Goal: Navigation & Orientation: Find specific page/section

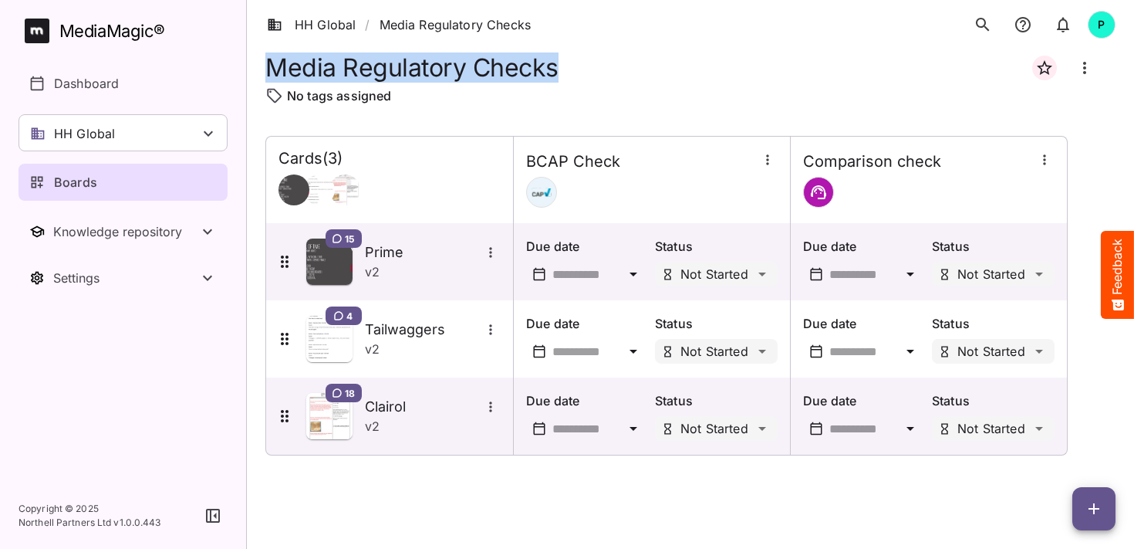
scroll to position [175, 0]
click at [143, 135] on div "HH Global" at bounding box center [123, 132] width 209 height 37
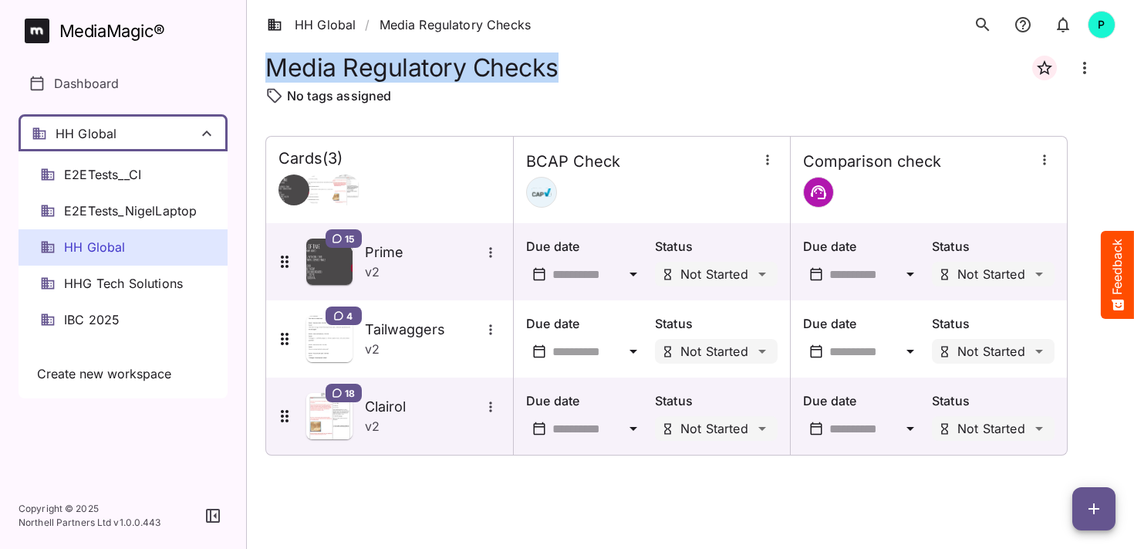
scroll to position [0, 0]
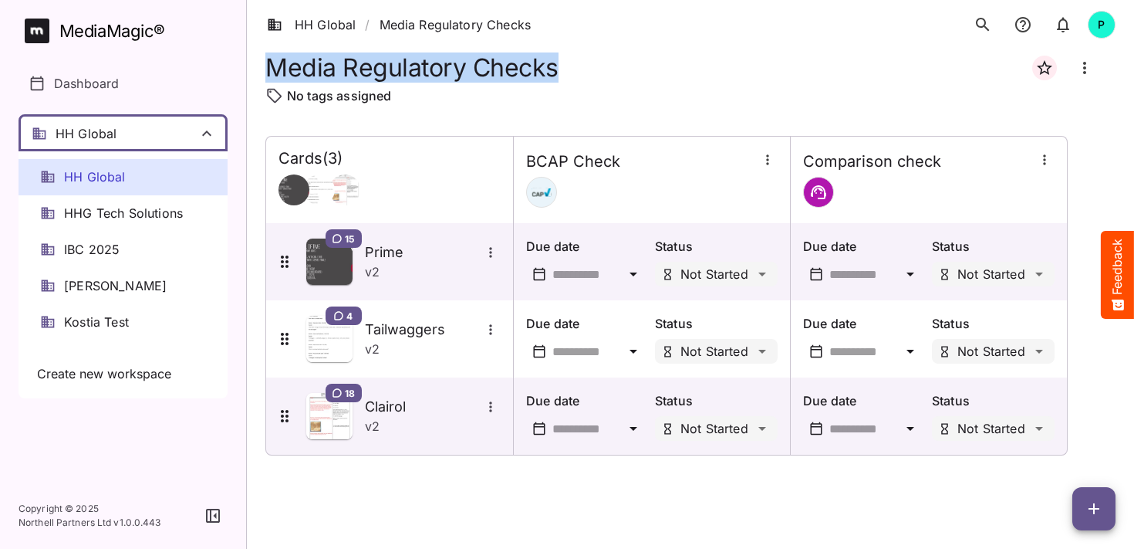
click at [100, 248] on span "IBC 2025" at bounding box center [92, 250] width 56 height 18
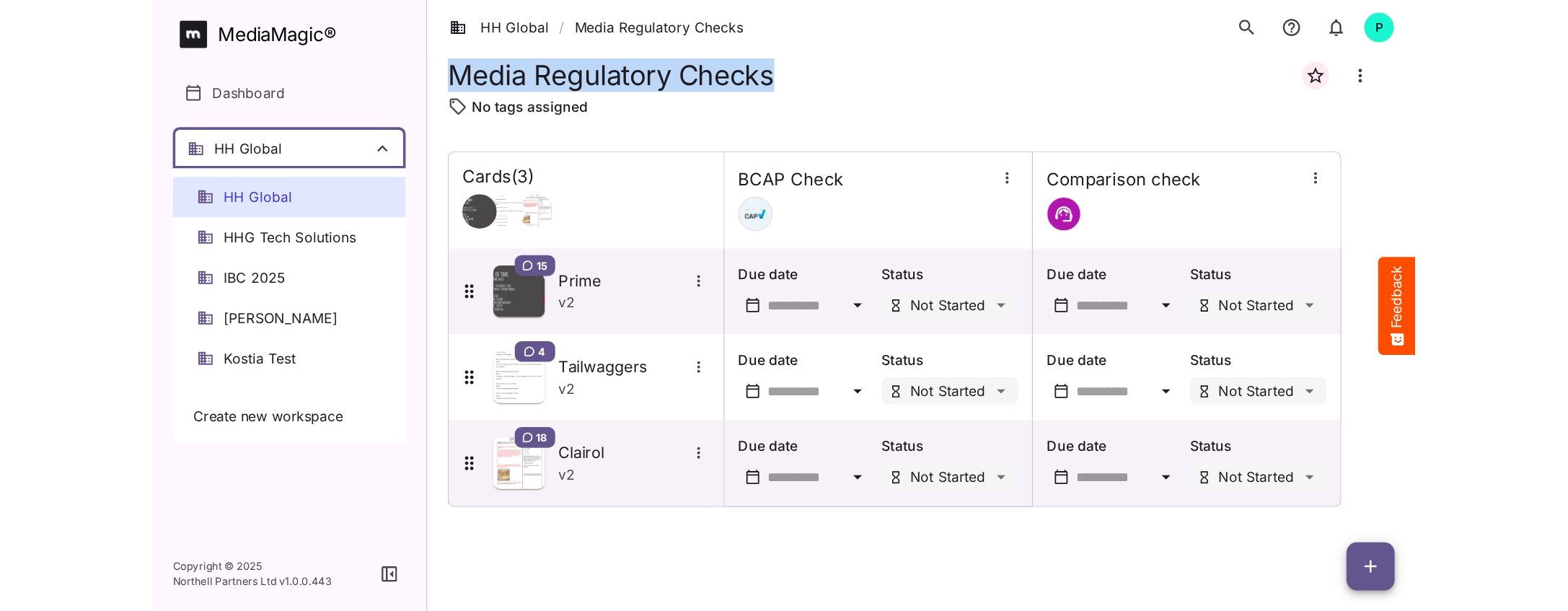
scroll to position [230, 0]
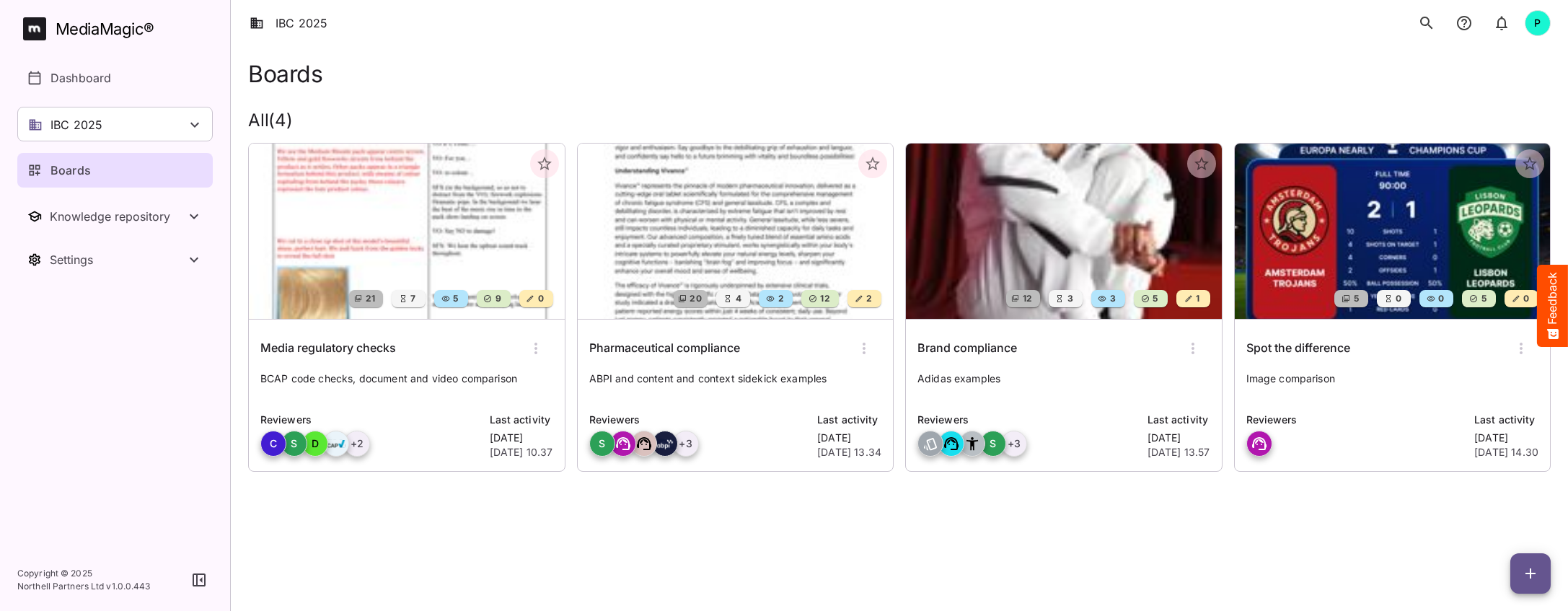
click at [711, 263] on img at bounding box center [735, 232] width 316 height 176
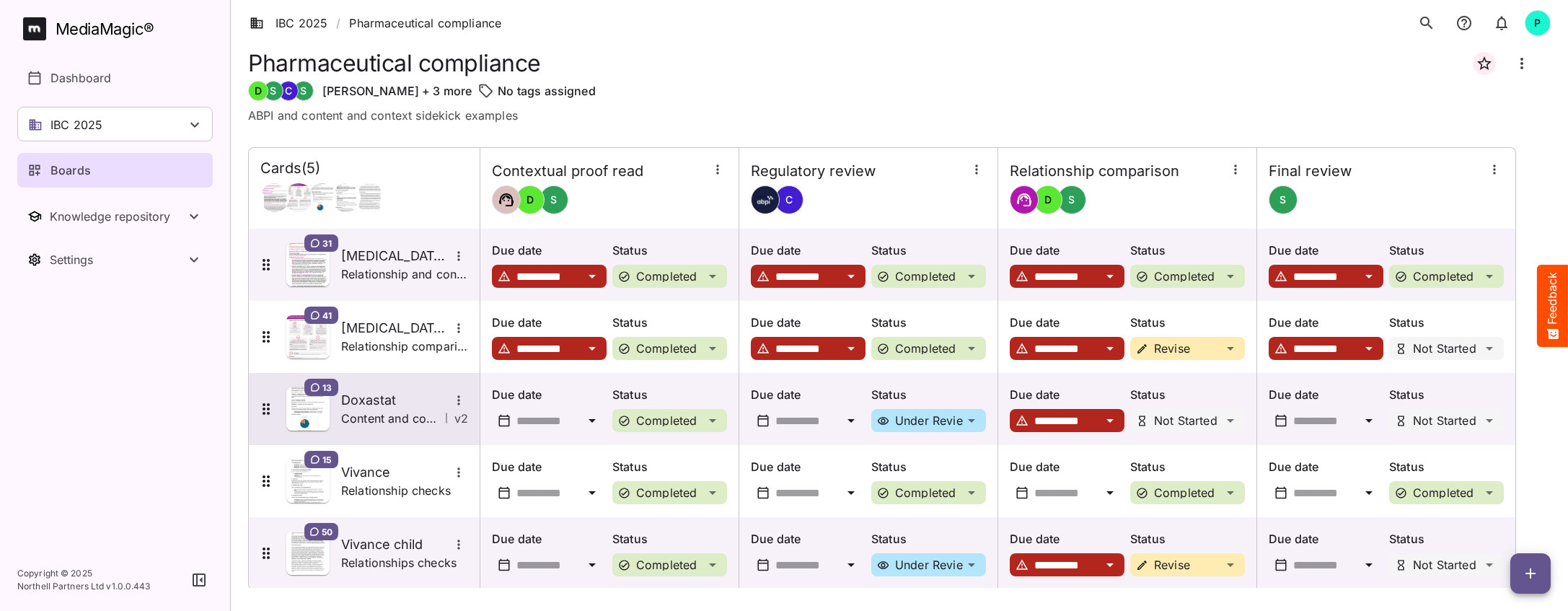
click at [387, 396] on h5 "Doxastat" at bounding box center [395, 400] width 108 height 18
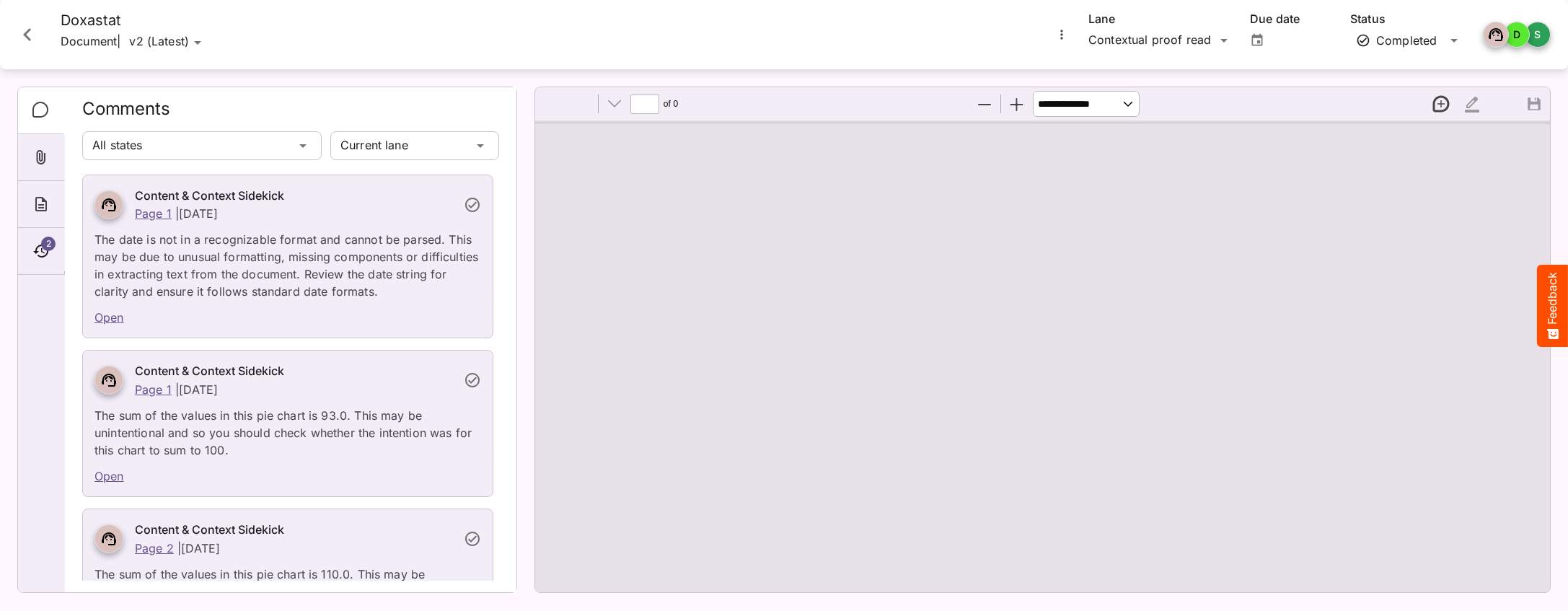
type input "*"
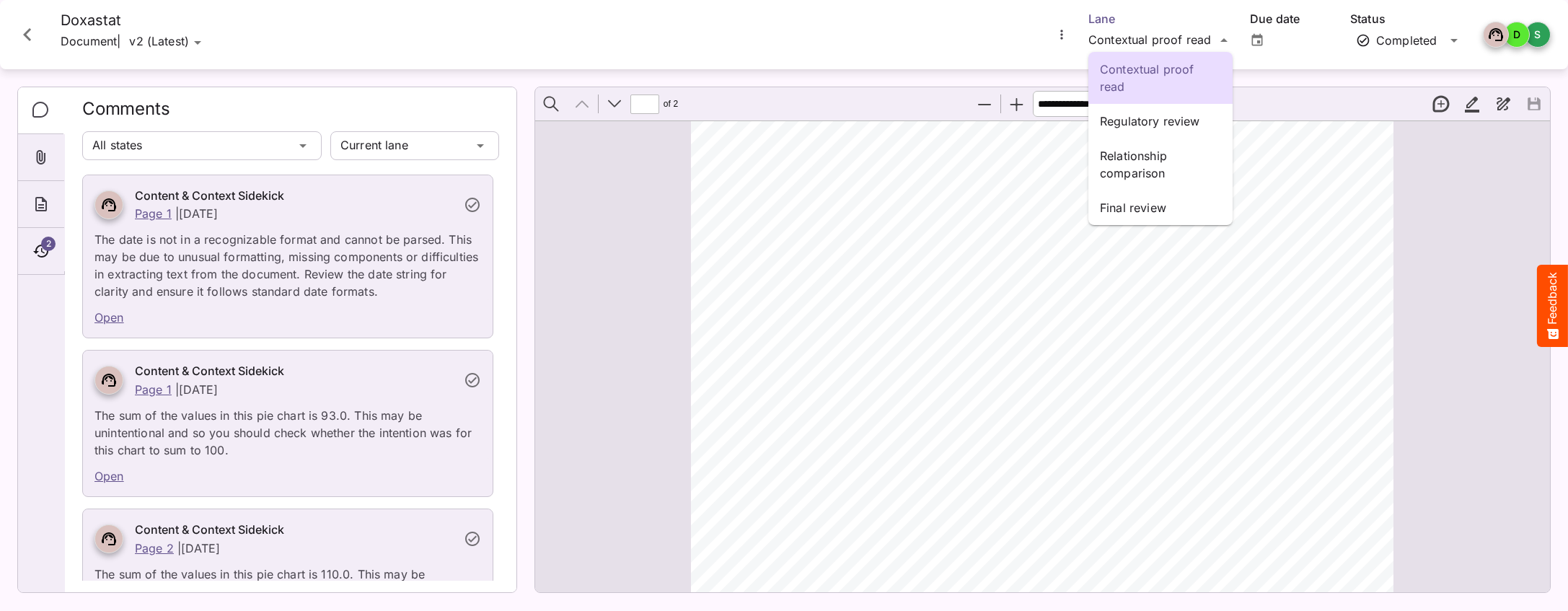
click at [1060, 39] on div "Contextual proof read Regulatory review Relationship comparison Final review IB…" at bounding box center [784, 302] width 1568 height 604
click at [1060, 170] on p "Relationship comparison" at bounding box center [1161, 163] width 121 height 35
type input "*********"
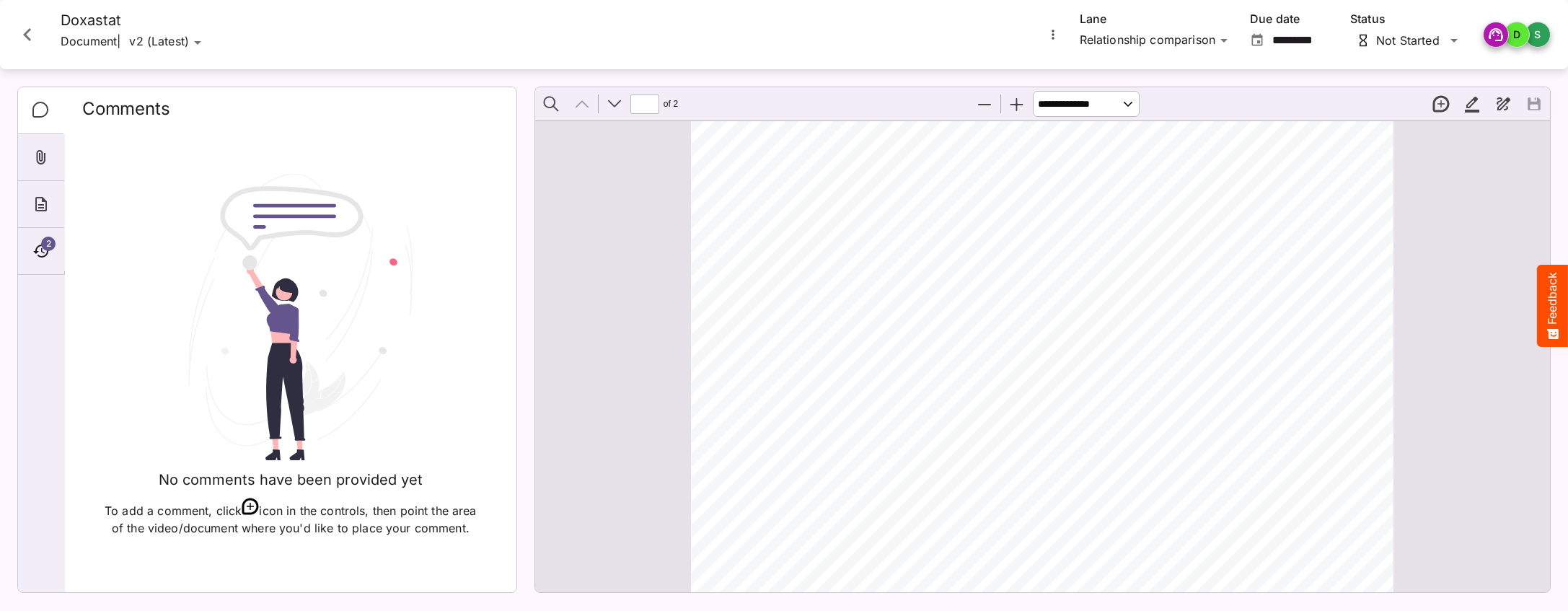
click at [27, 33] on icon "Close card" at bounding box center [27, 35] width 7 height 13
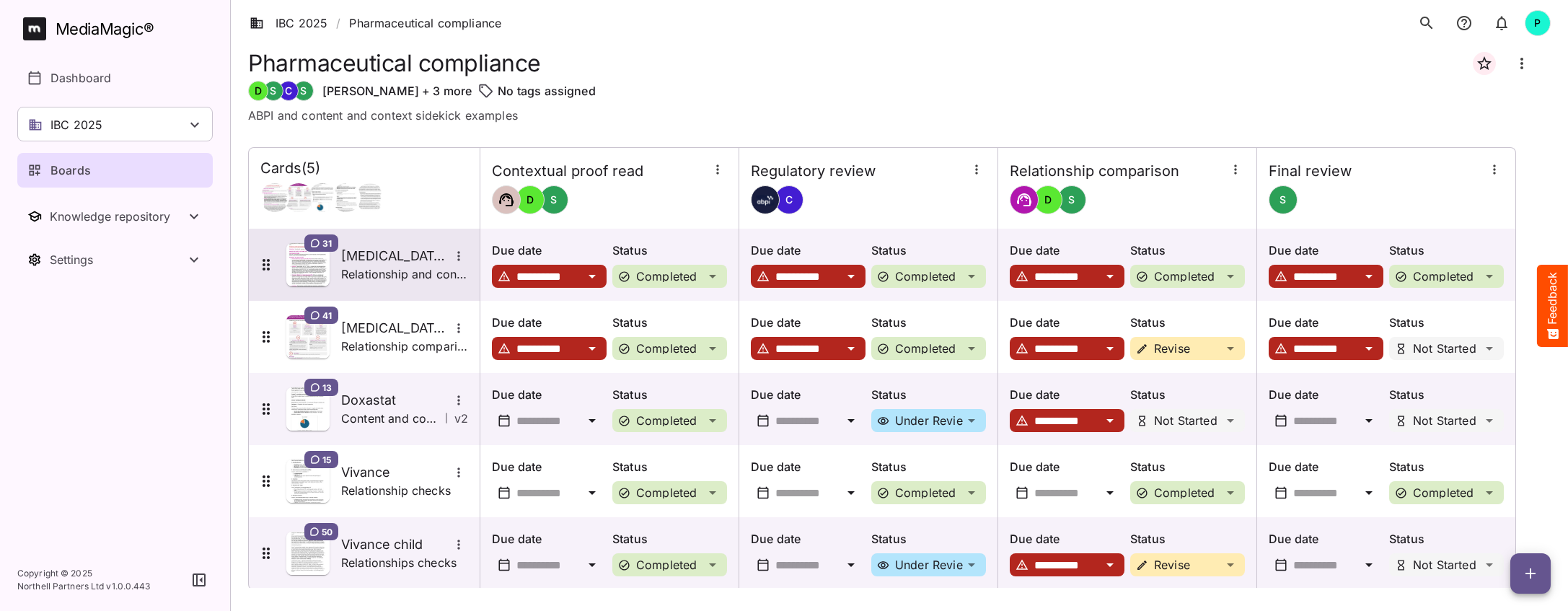
click at [396, 269] on p "Relationship and content and context checks" at bounding box center [405, 274] width 127 height 18
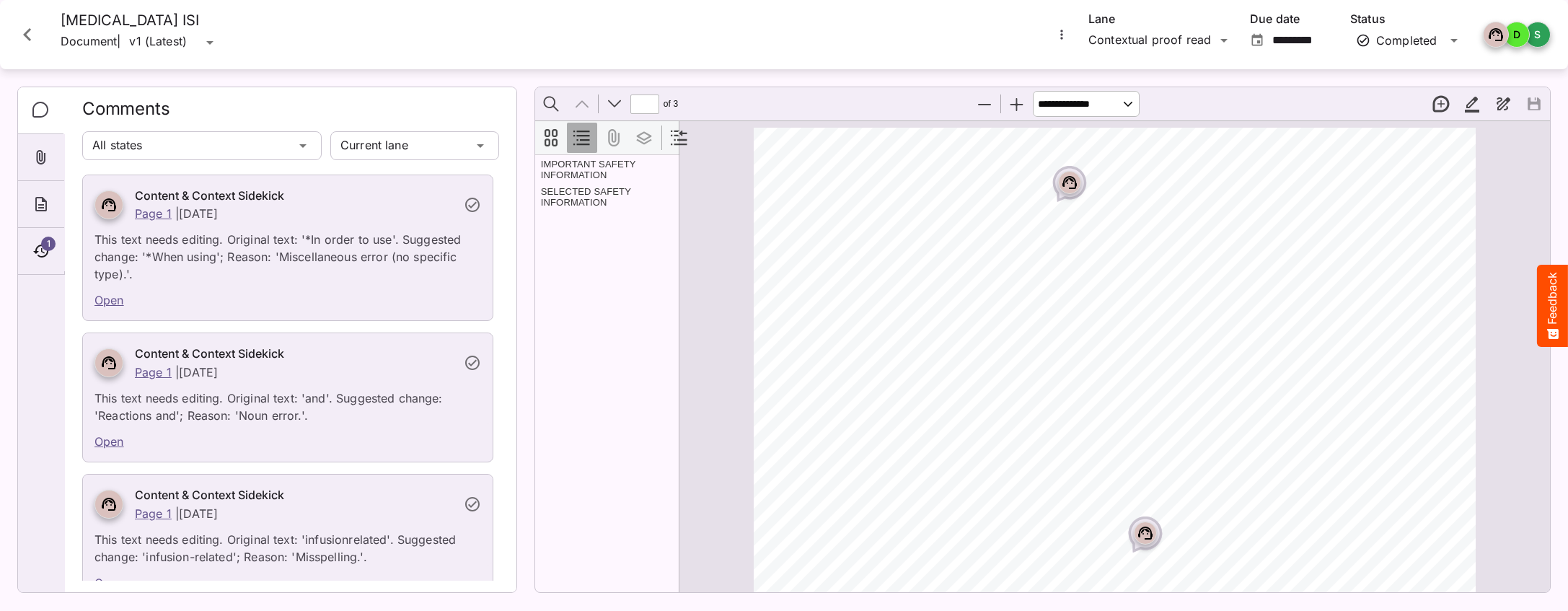
scroll to position [7, 0]
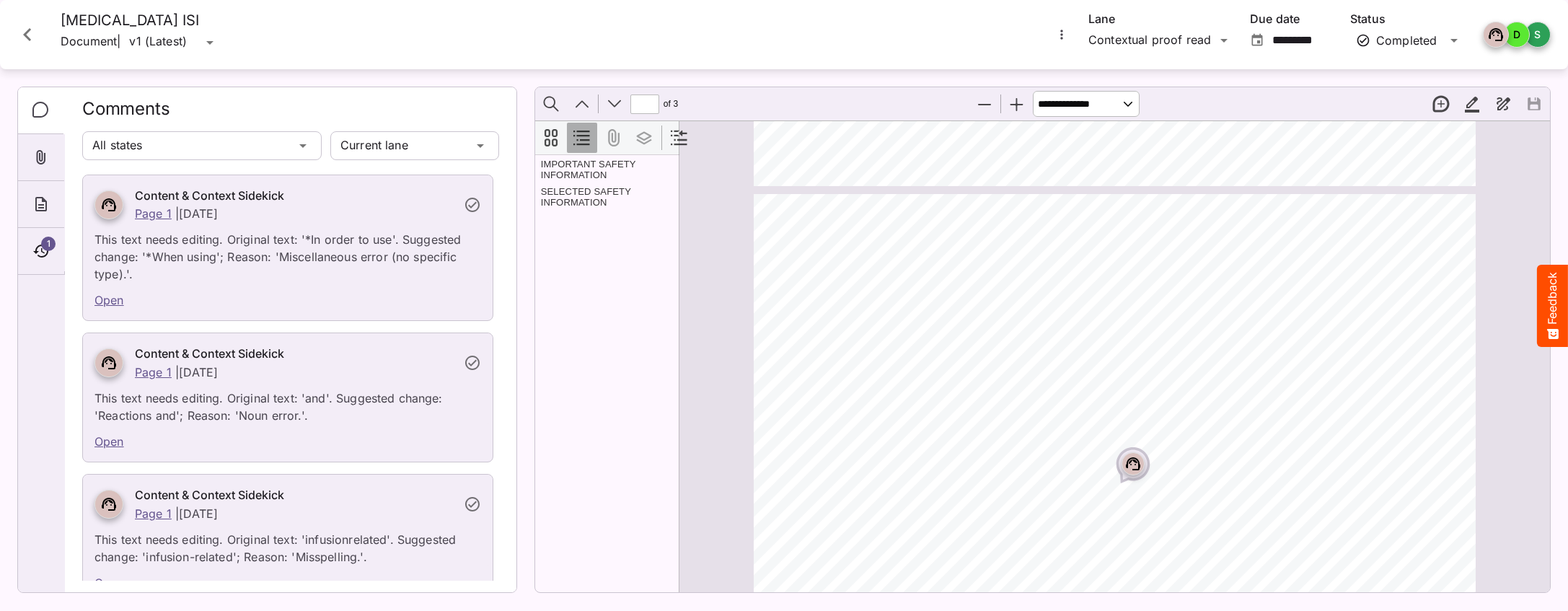
type input "*"
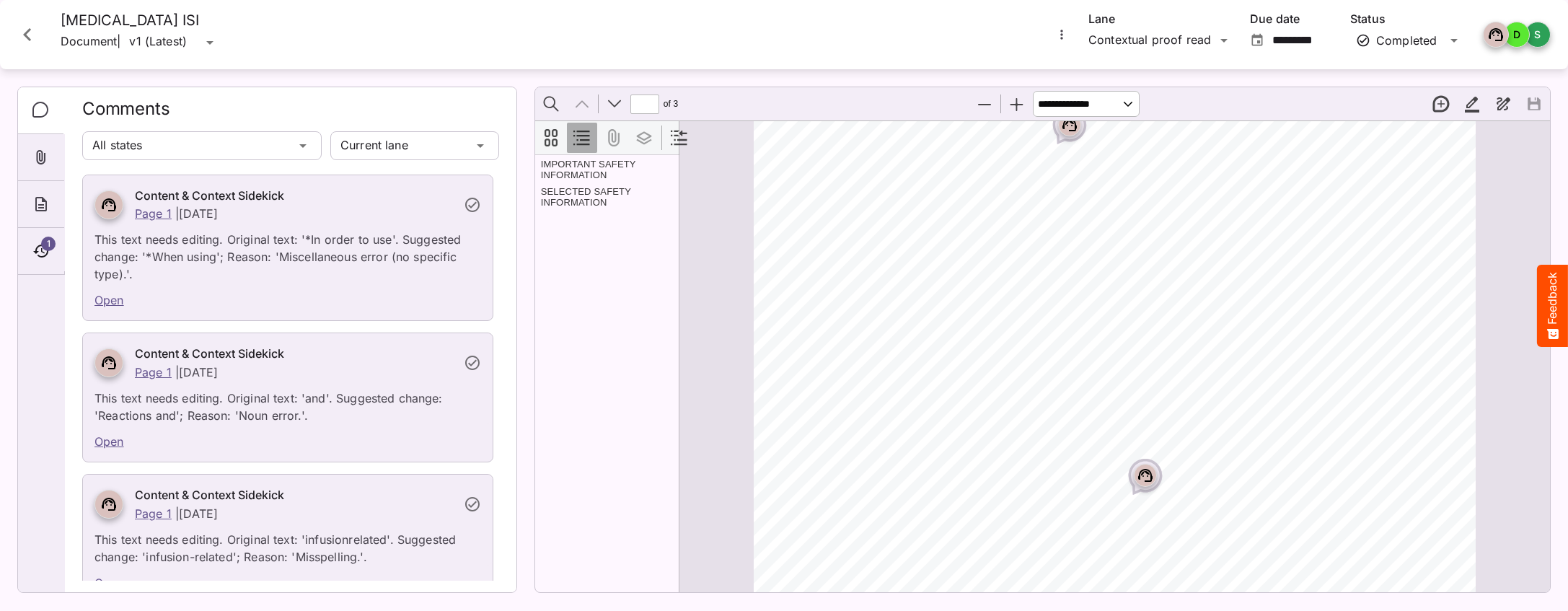
scroll to position [0, 0]
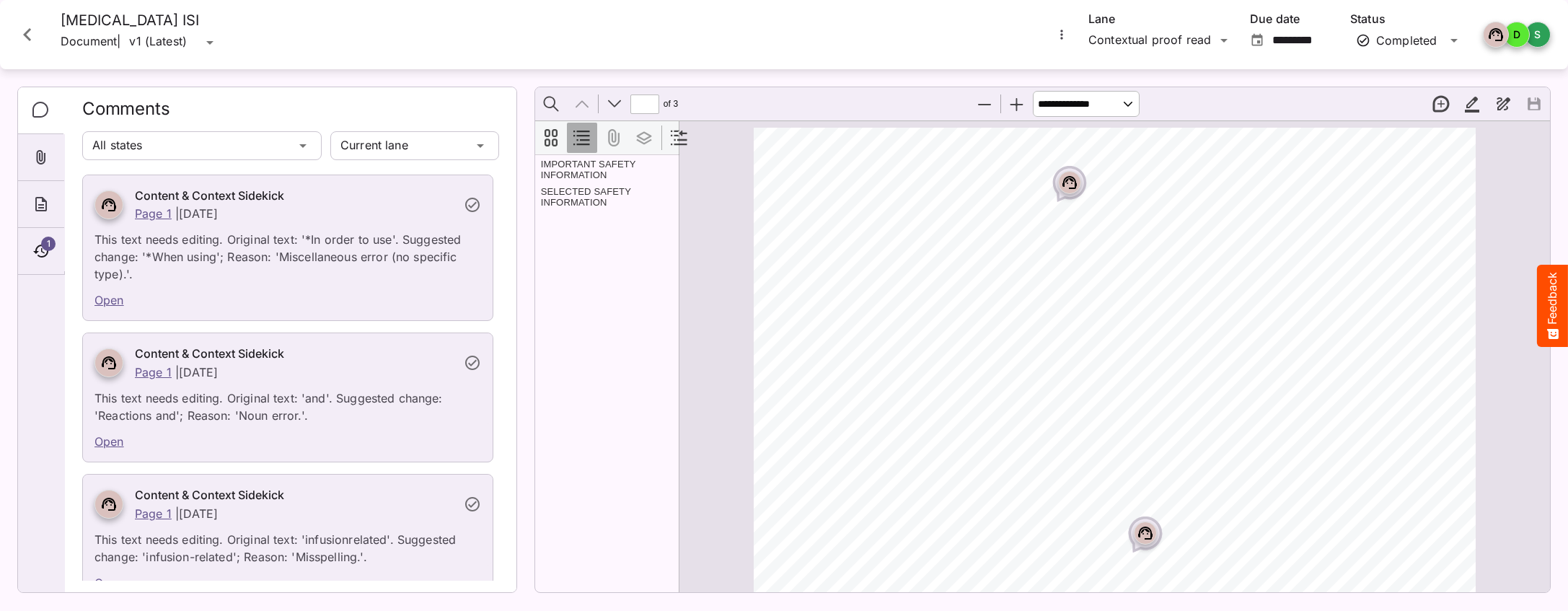
click at [27, 29] on icon "Close card" at bounding box center [27, 35] width 26 height 26
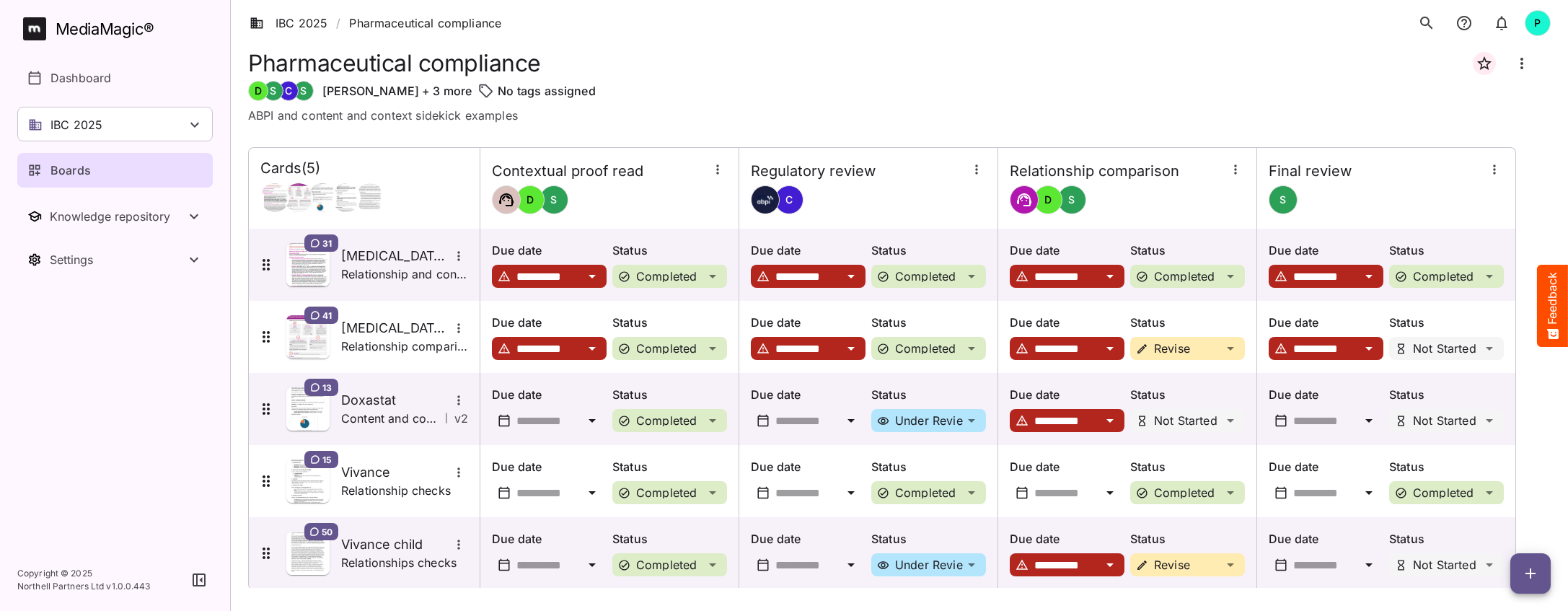
click at [382, 352] on p "Relationship comparison" at bounding box center [405, 346] width 127 height 18
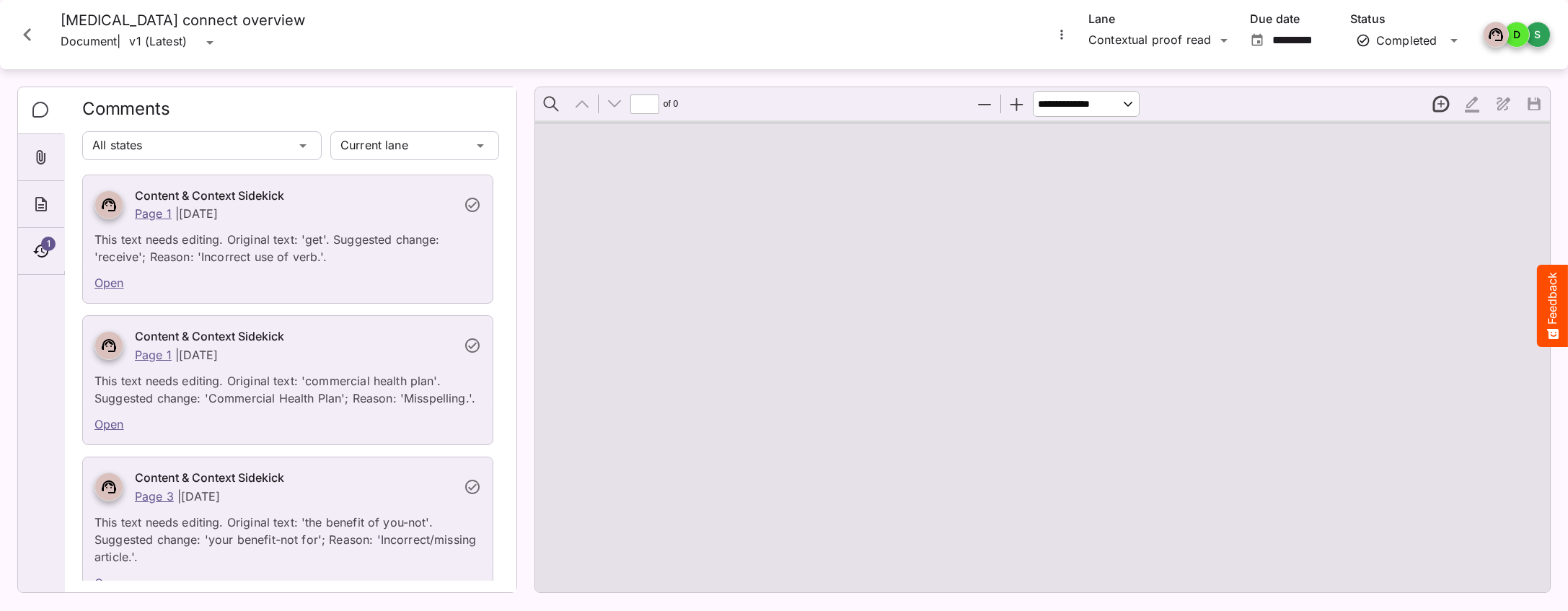
type input "*"
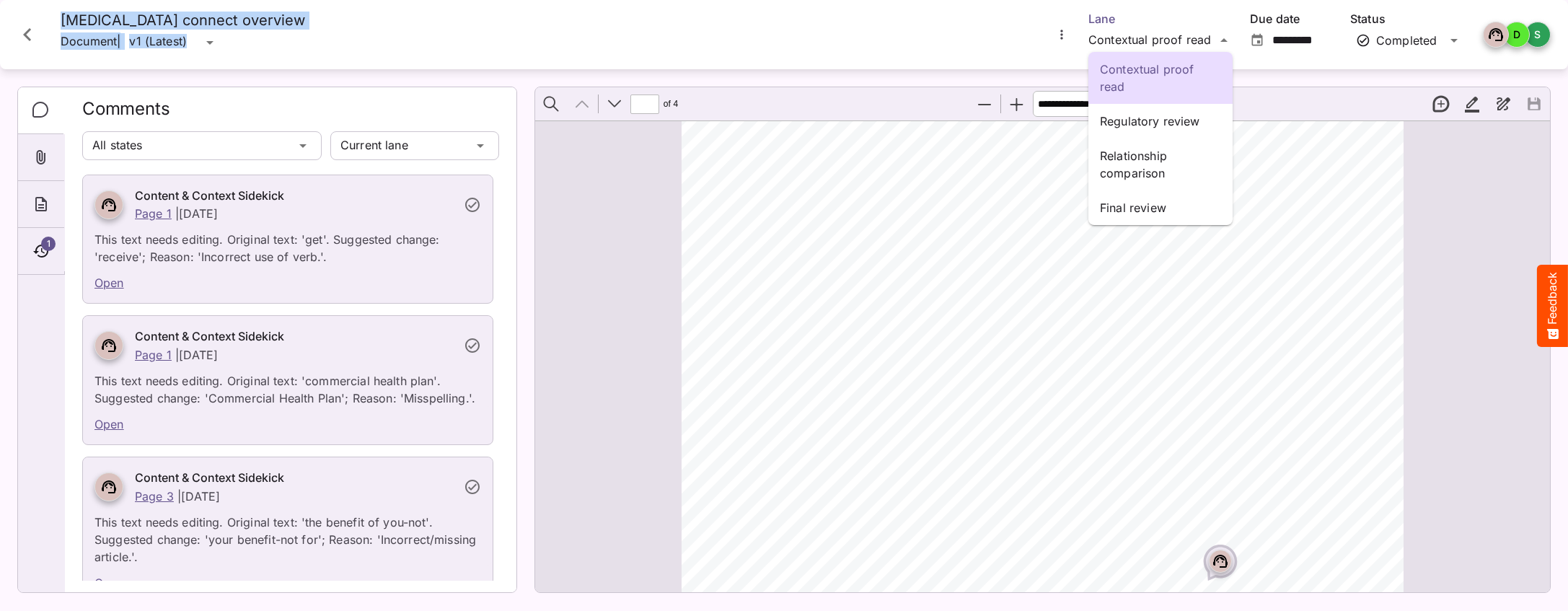
click at [1060, 29] on div "Contextual proof read Regulatory review Relationship comparison Final review IB…" at bounding box center [784, 302] width 1568 height 604
click at [1060, 160] on p "Relationship comparison" at bounding box center [1161, 163] width 121 height 35
type input "*********"
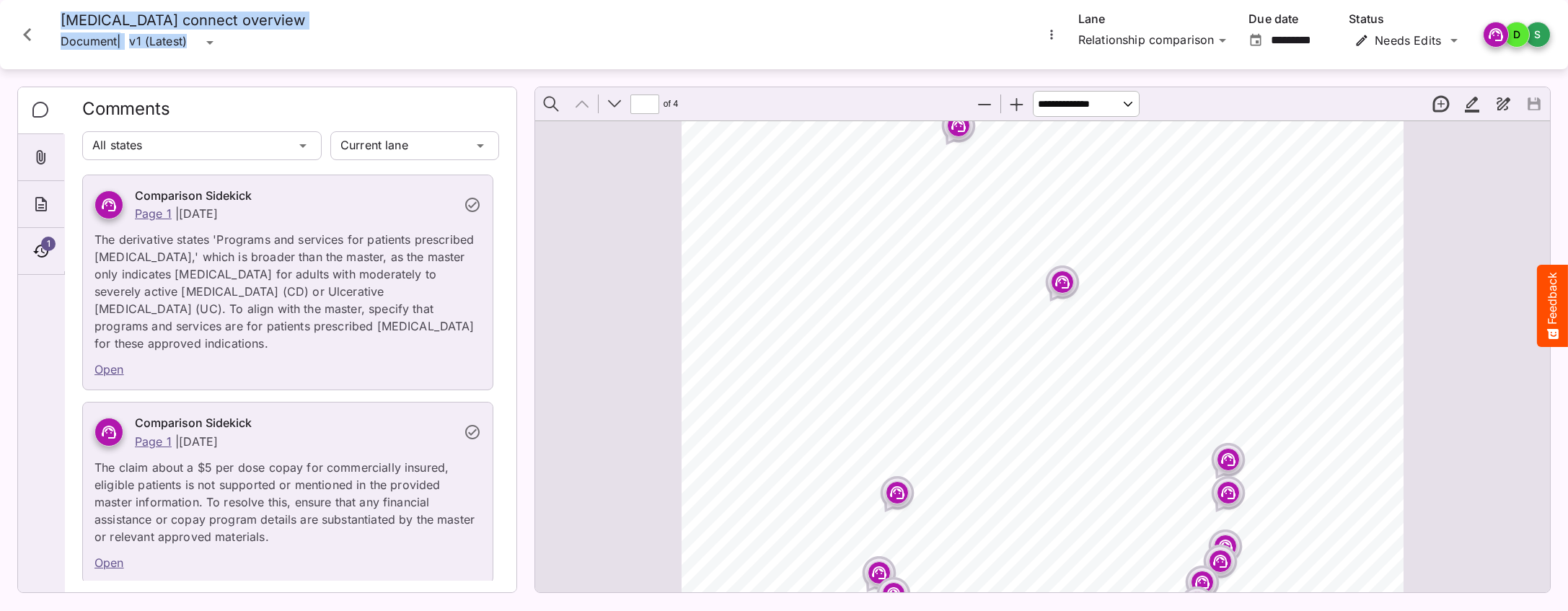
click at [1060, 277] on icon "Page ⁨1⁩" at bounding box center [1062, 282] width 14 height 13
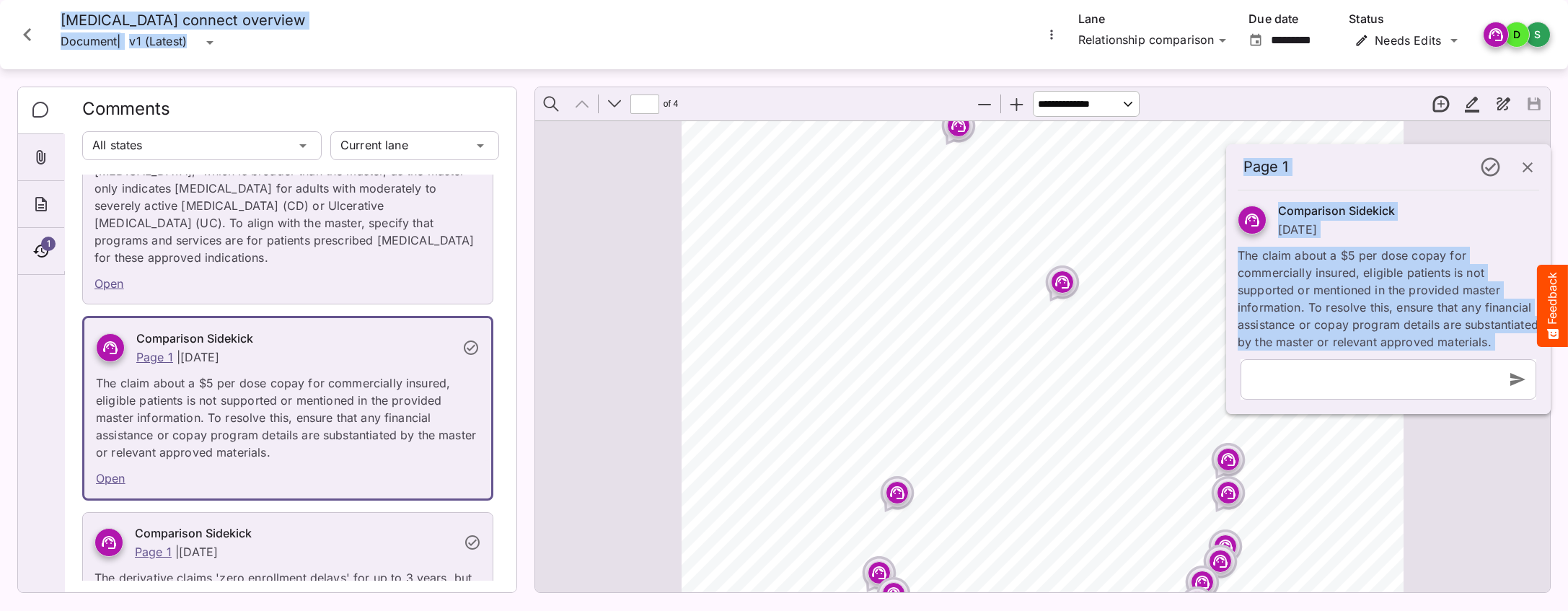
scroll to position [98, 0]
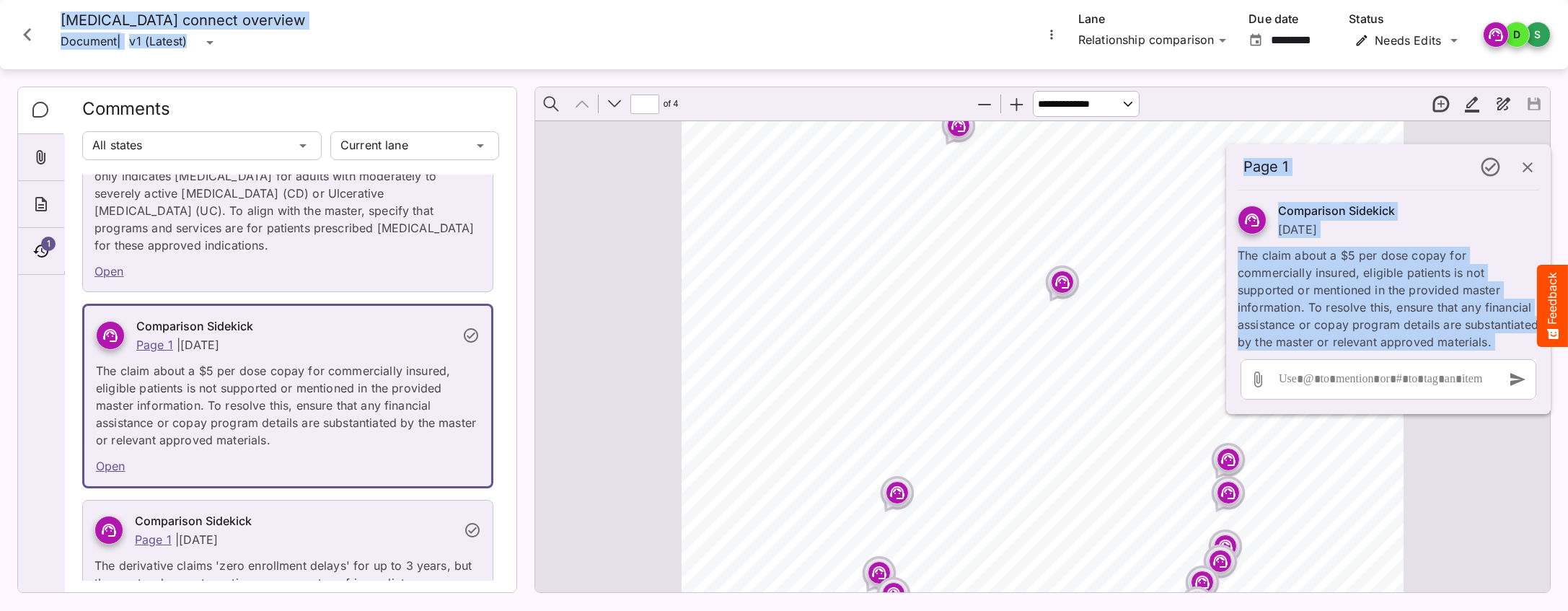
click at [28, 34] on icon "Close card" at bounding box center [27, 35] width 26 height 26
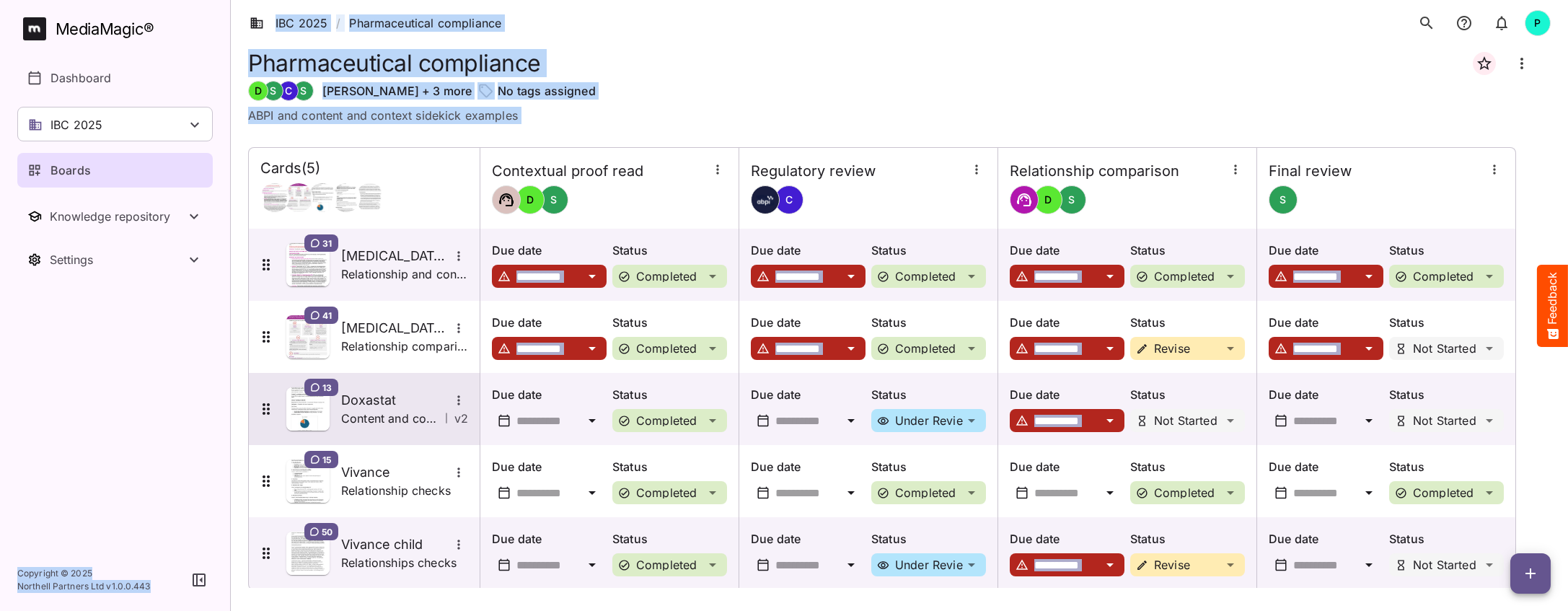
click at [392, 409] on p "Content and context checks" at bounding box center [390, 418] width 98 height 18
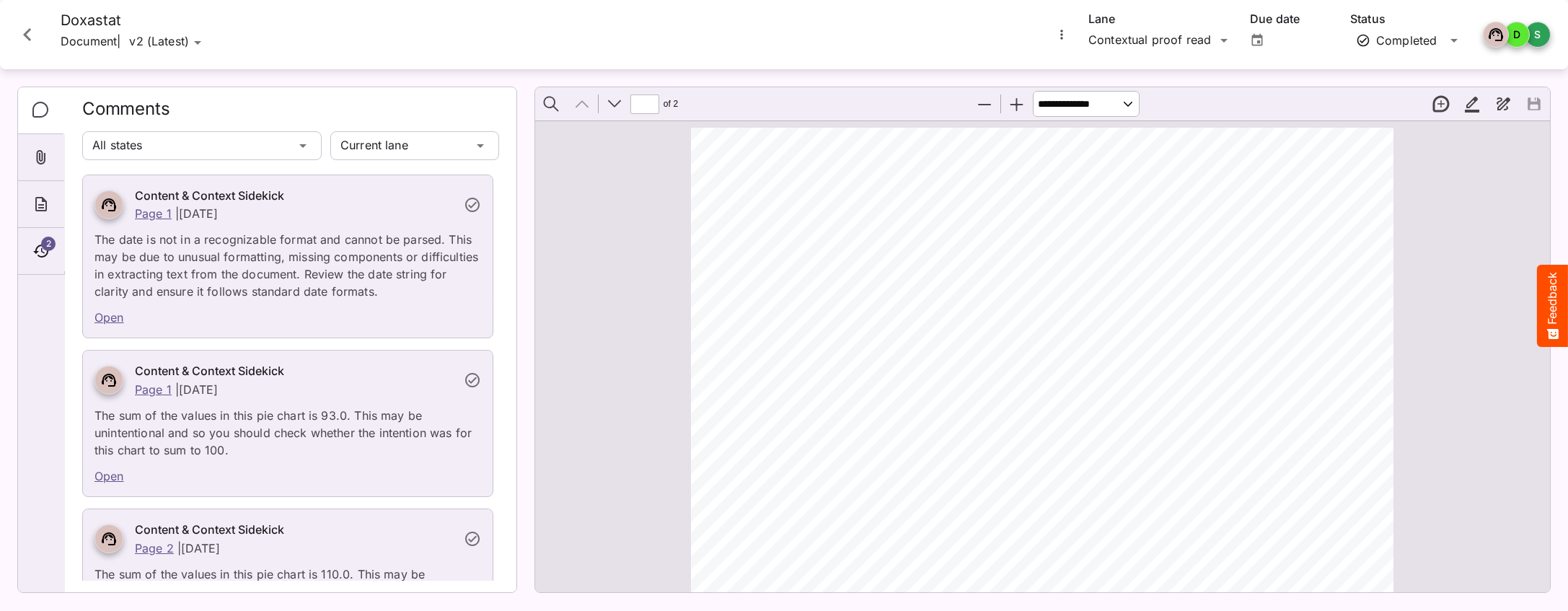
scroll to position [7, 0]
click at [1060, 35] on icon "More options for Doxastat" at bounding box center [1061, 35] width 2 height 9
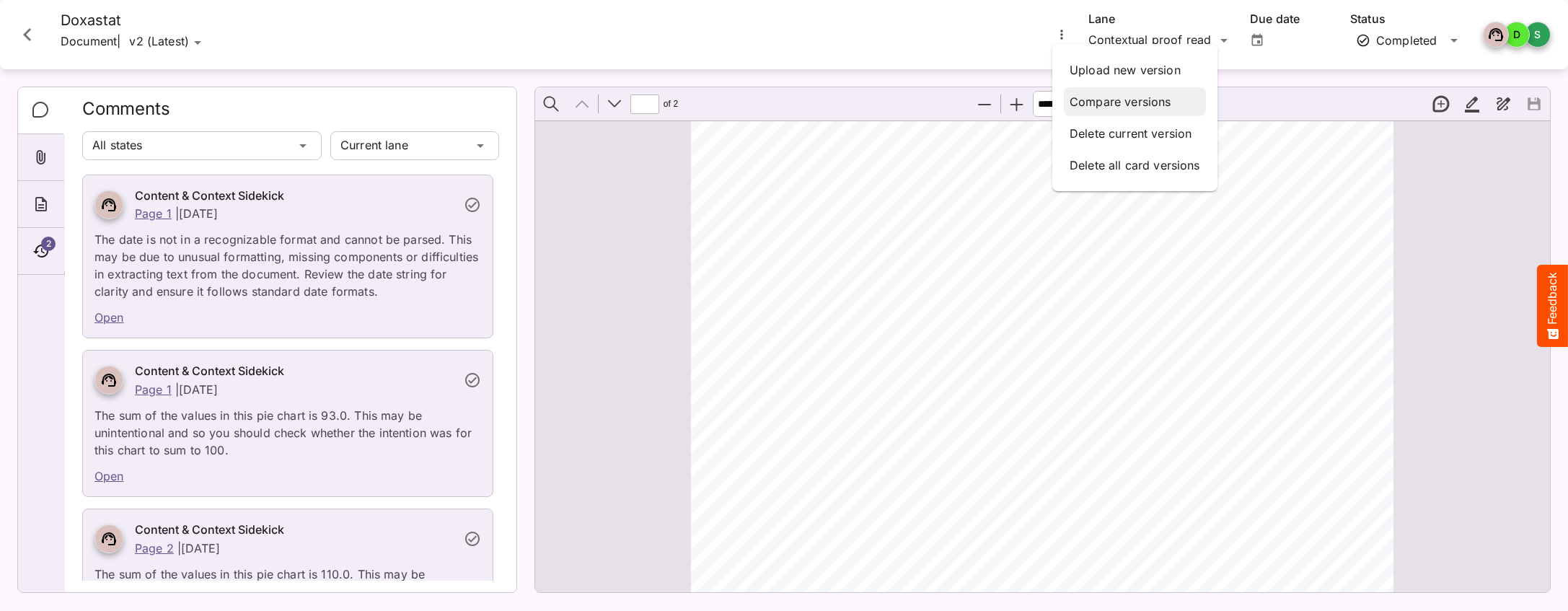
click at [1060, 96] on p "Compare versions" at bounding box center [1134, 102] width 131 height 18
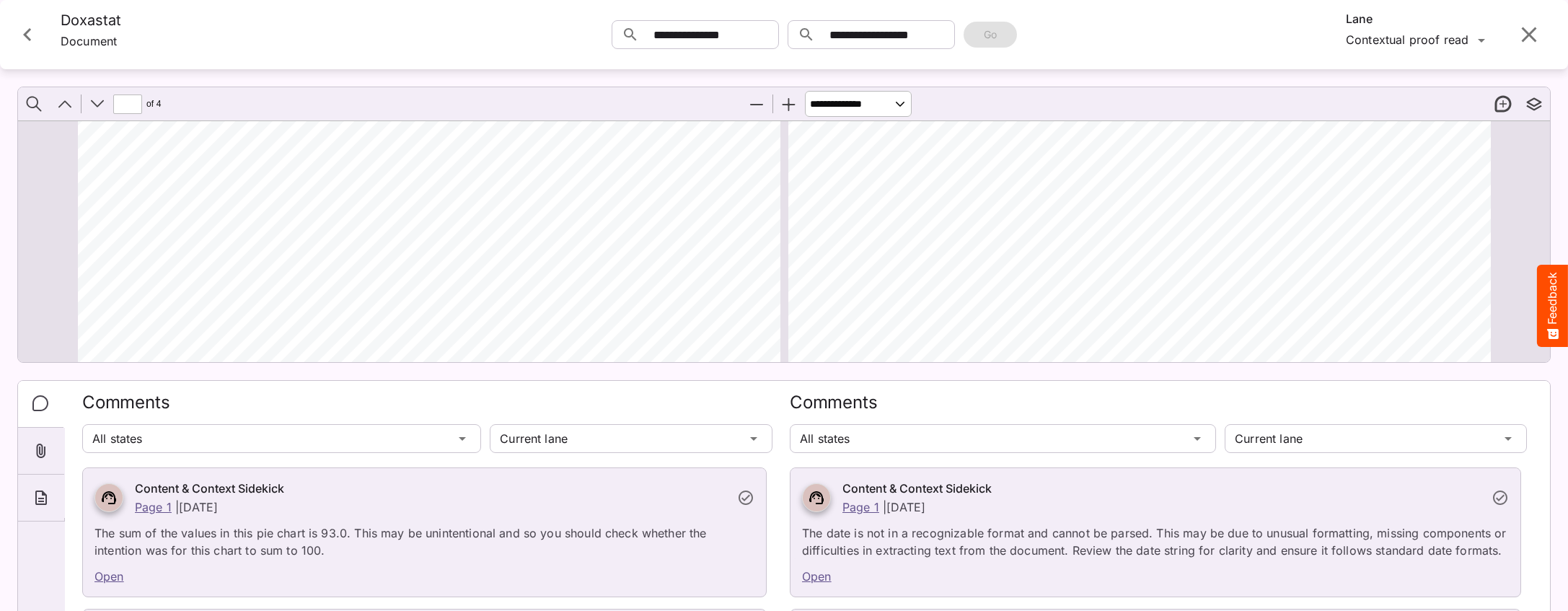
type input "*"
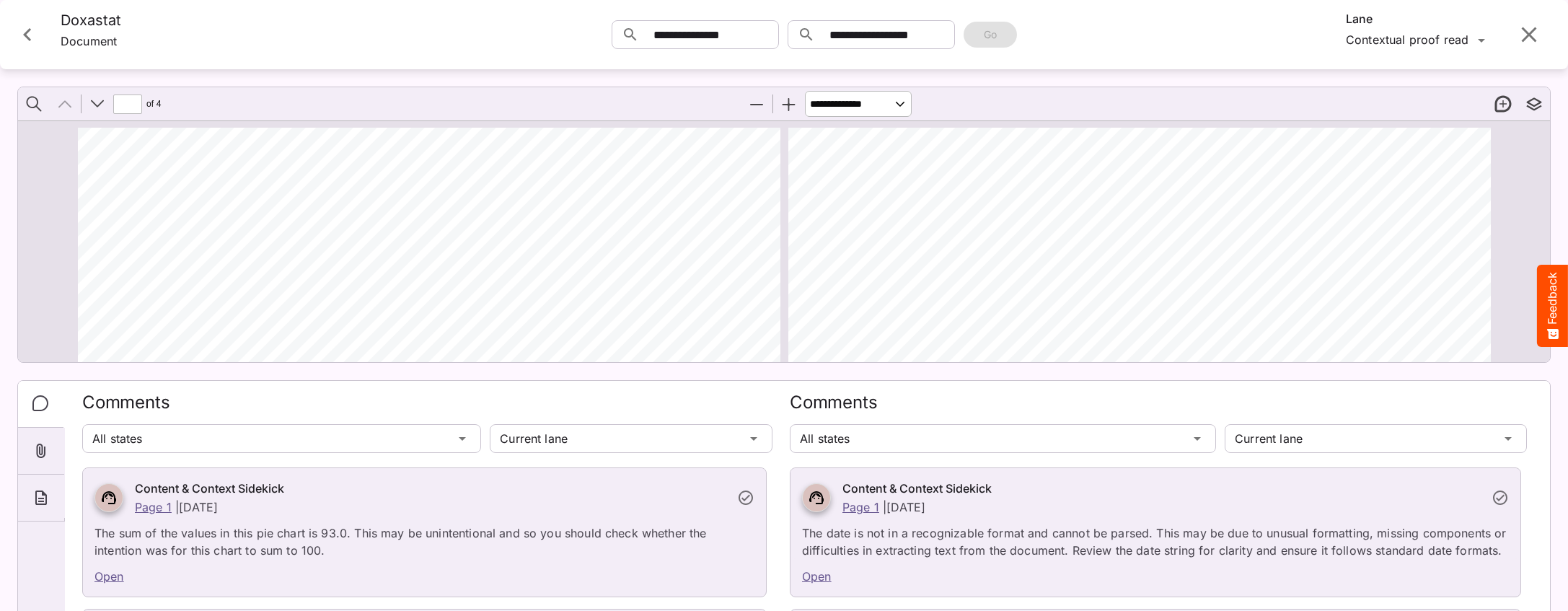
click at [33, 36] on icon "Close card" at bounding box center [27, 35] width 26 height 26
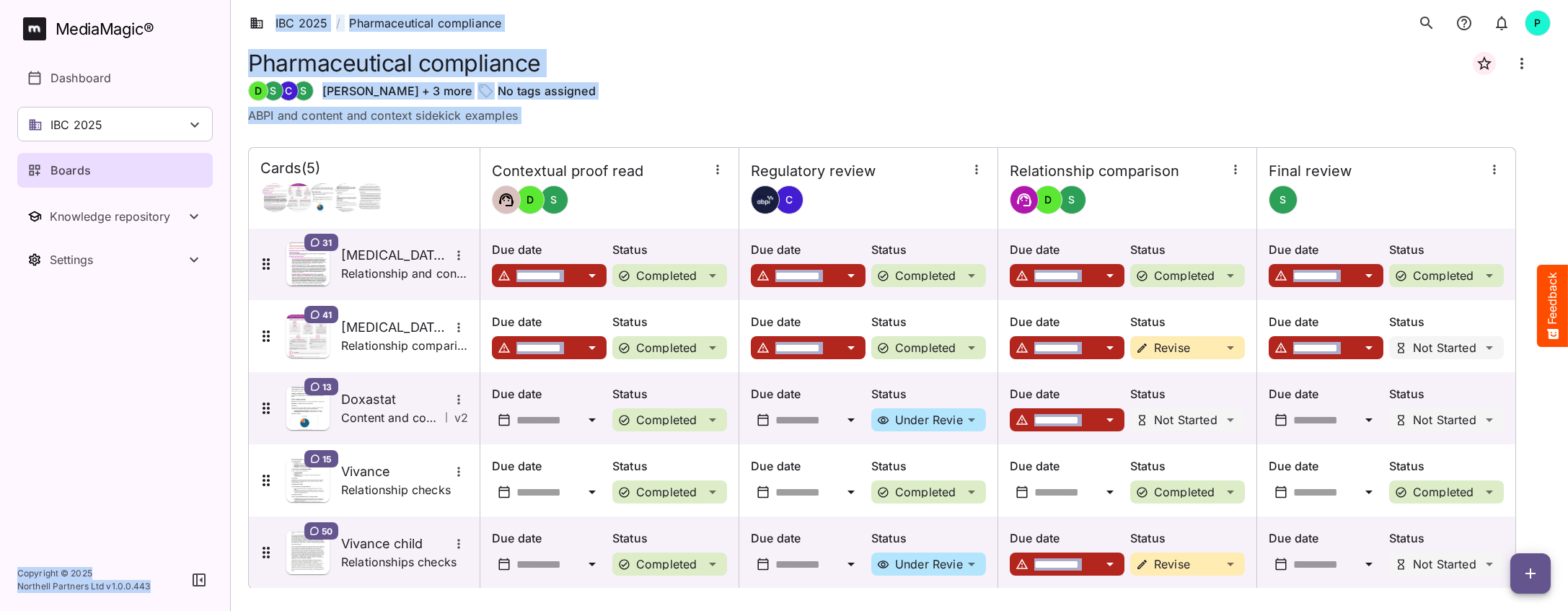
click at [33, 28] on rect at bounding box center [34, 28] width 18 height 16
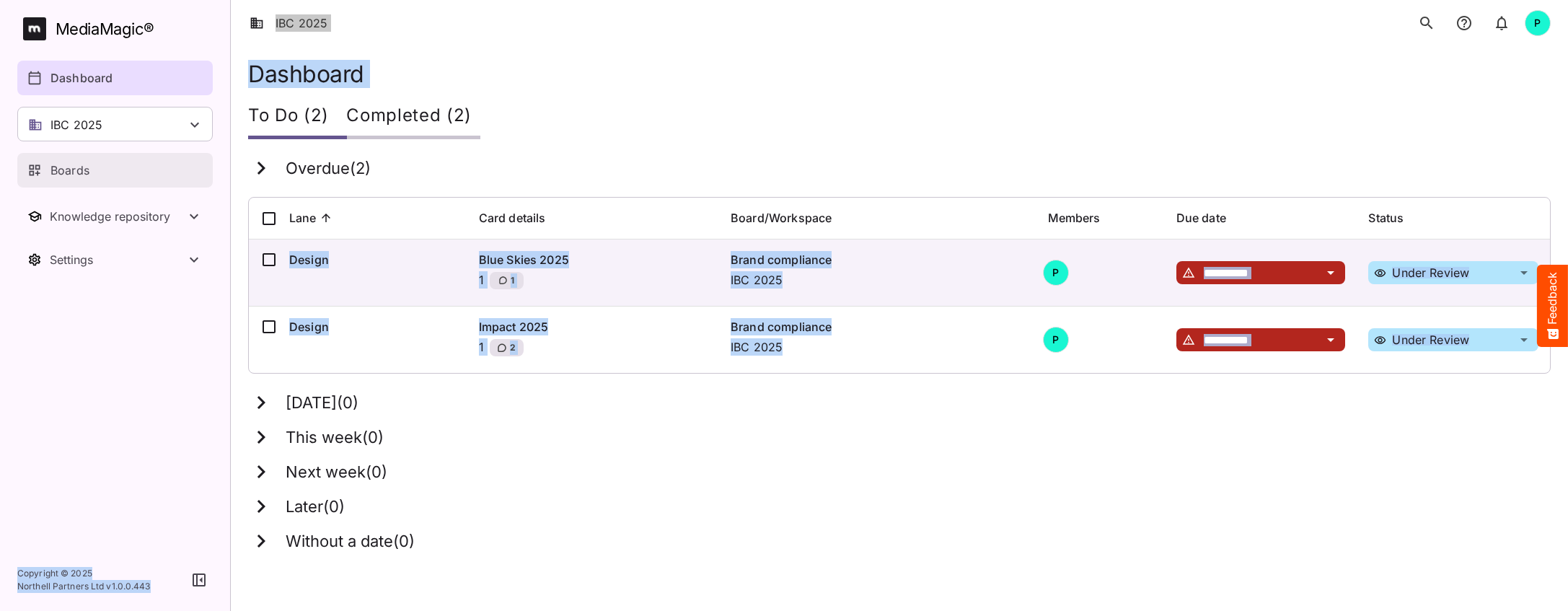
click at [77, 169] on p "Boards" at bounding box center [70, 170] width 39 height 18
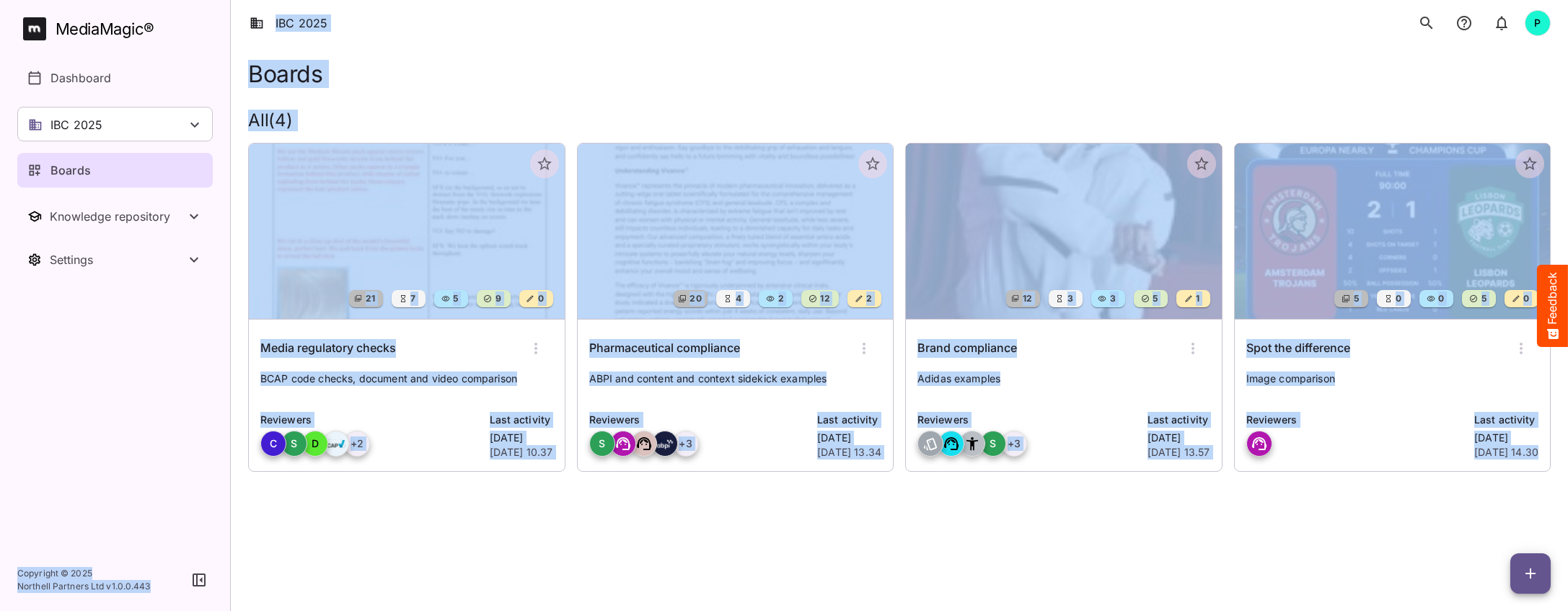
click at [426, 511] on html "IBC 2025 P MediaMagic ® Dashboard IBC 2025 Clearcast [PERSON_NAME] [PERSON_NAME…" at bounding box center [784, 255] width 1568 height 511
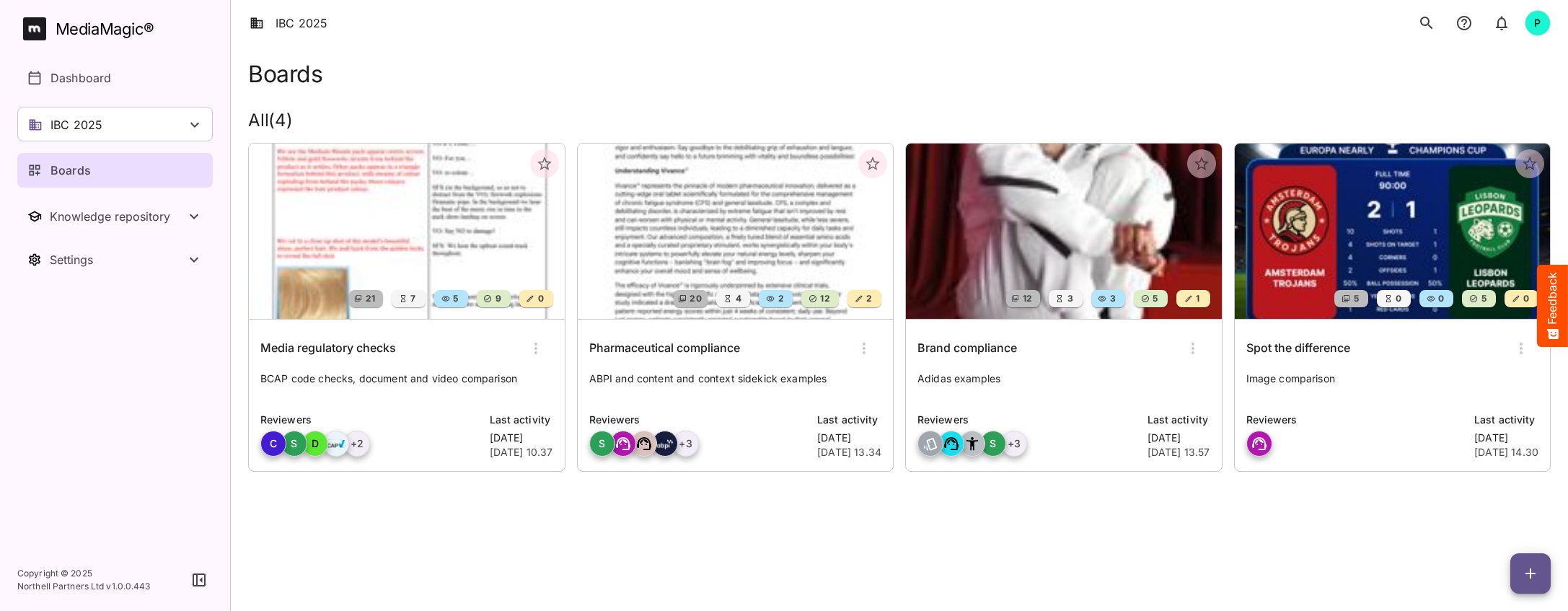
click at [400, 222] on img at bounding box center [406, 232] width 316 height 176
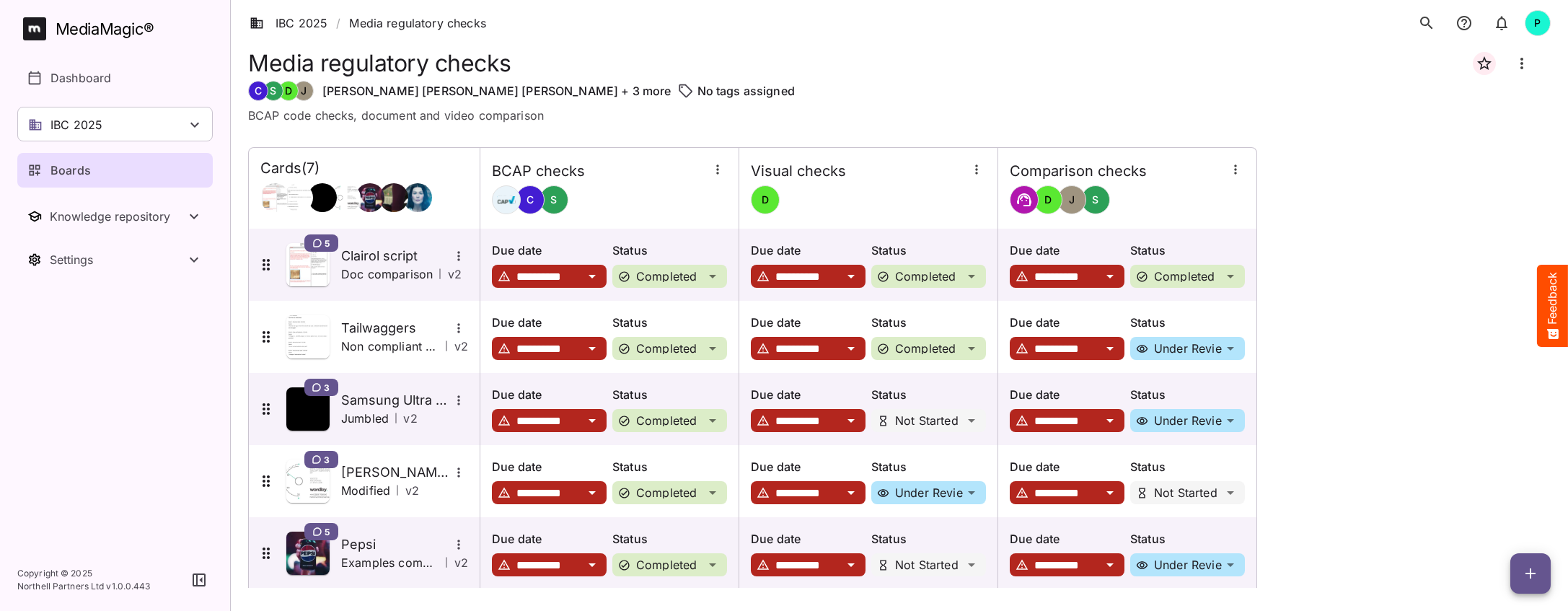
click at [105, 172] on div "Boards" at bounding box center [115, 170] width 177 height 18
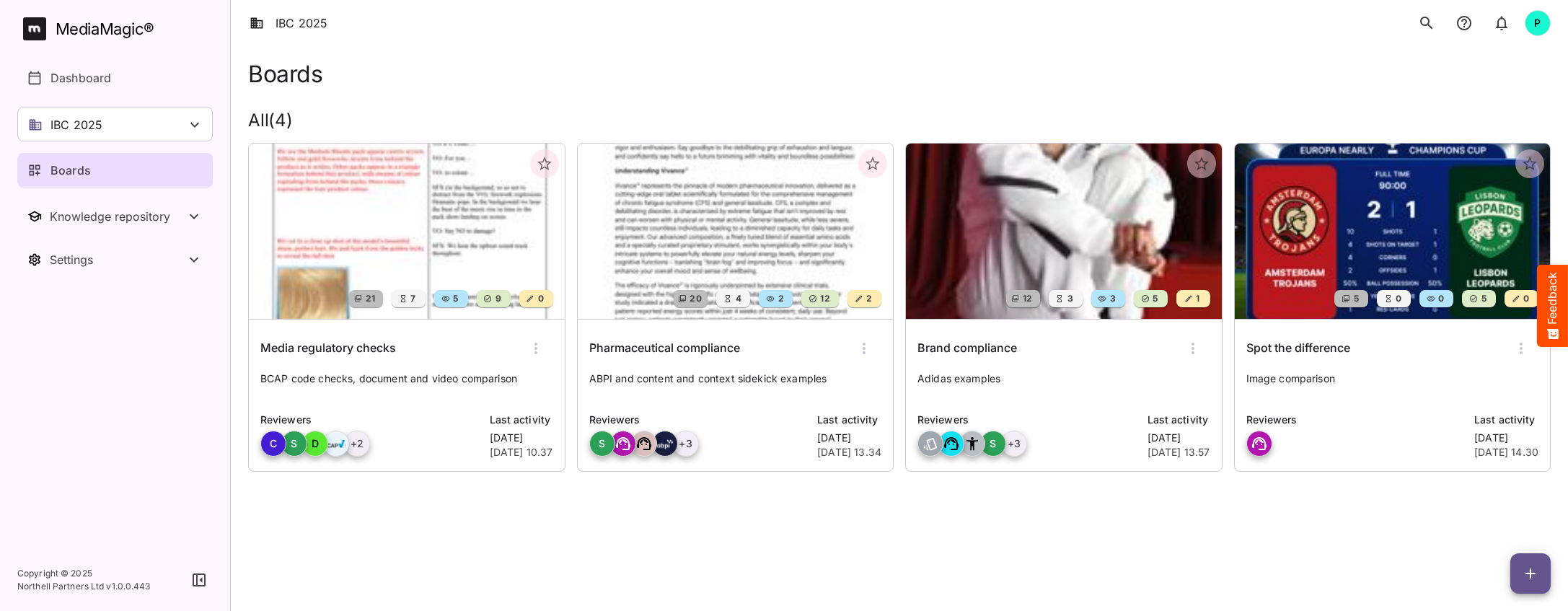
click at [1060, 233] on img at bounding box center [1063, 232] width 316 height 176
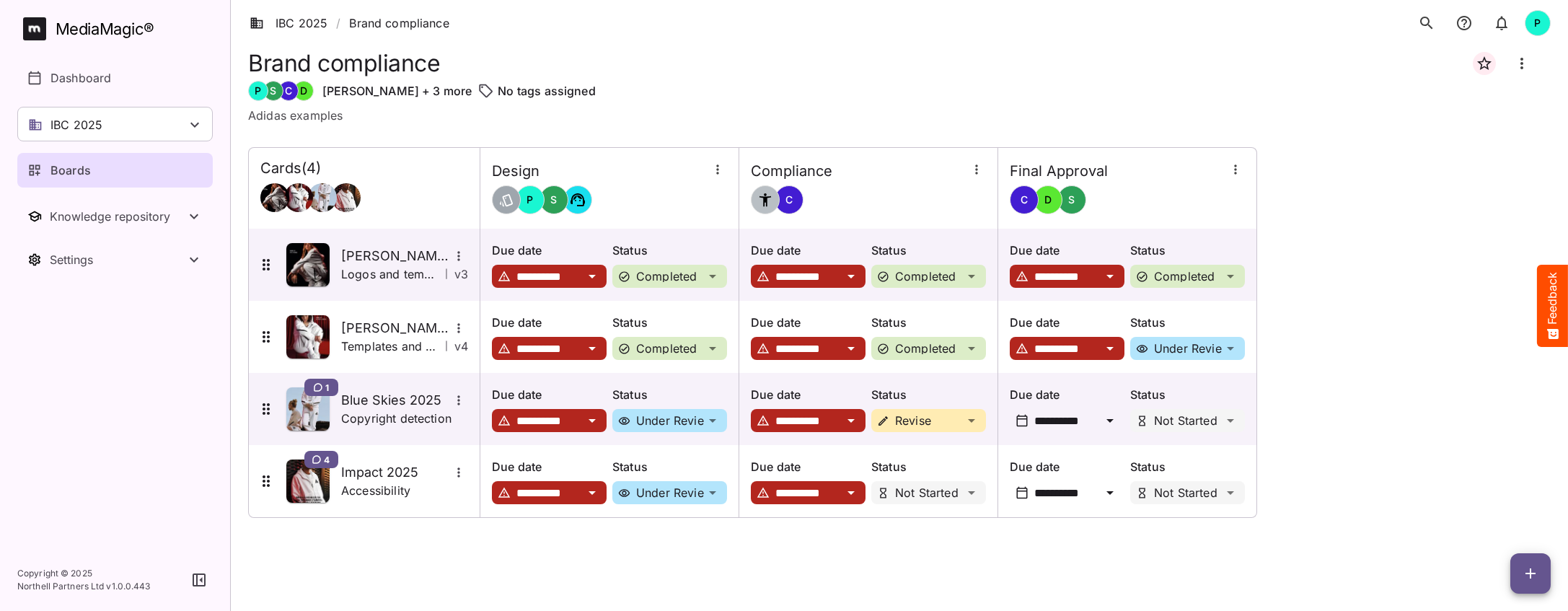
click at [84, 171] on p "Boards" at bounding box center [70, 170] width 40 height 18
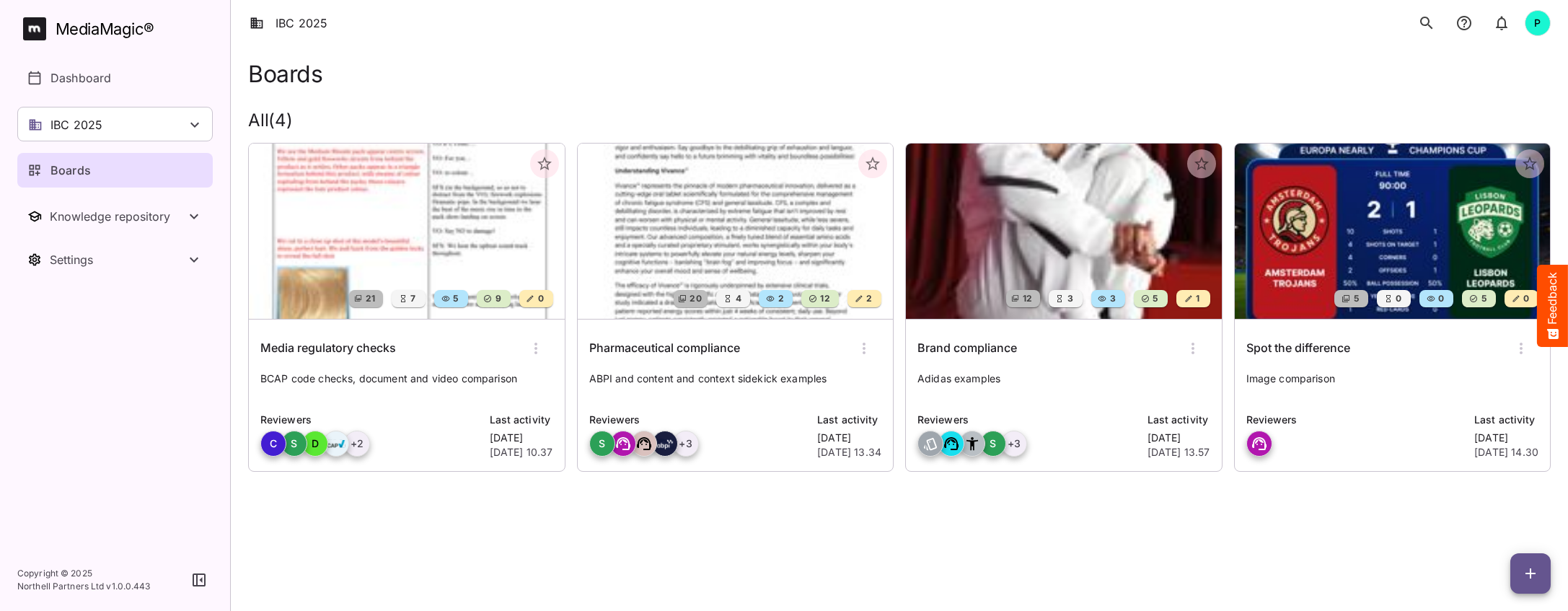
click at [1016, 250] on img at bounding box center [1063, 232] width 316 height 176
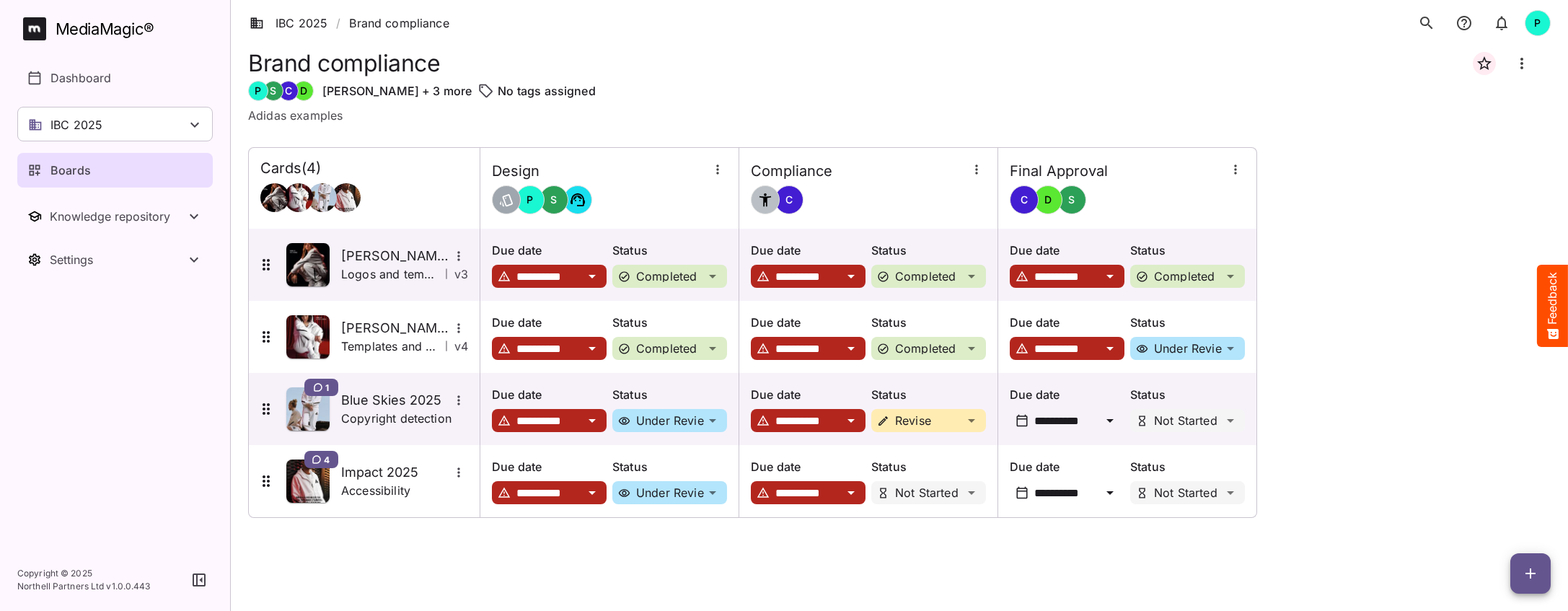
click at [80, 176] on p "Boards" at bounding box center [70, 170] width 40 height 18
